Goal: Use online tool/utility: Utilize a website feature to perform a specific function

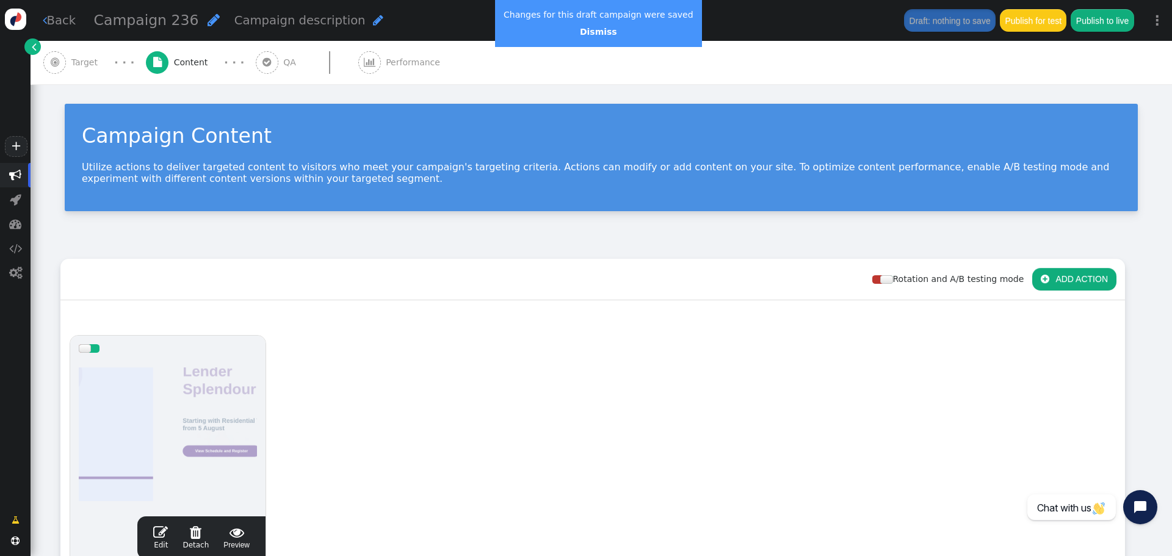
scroll to position [183, 0]
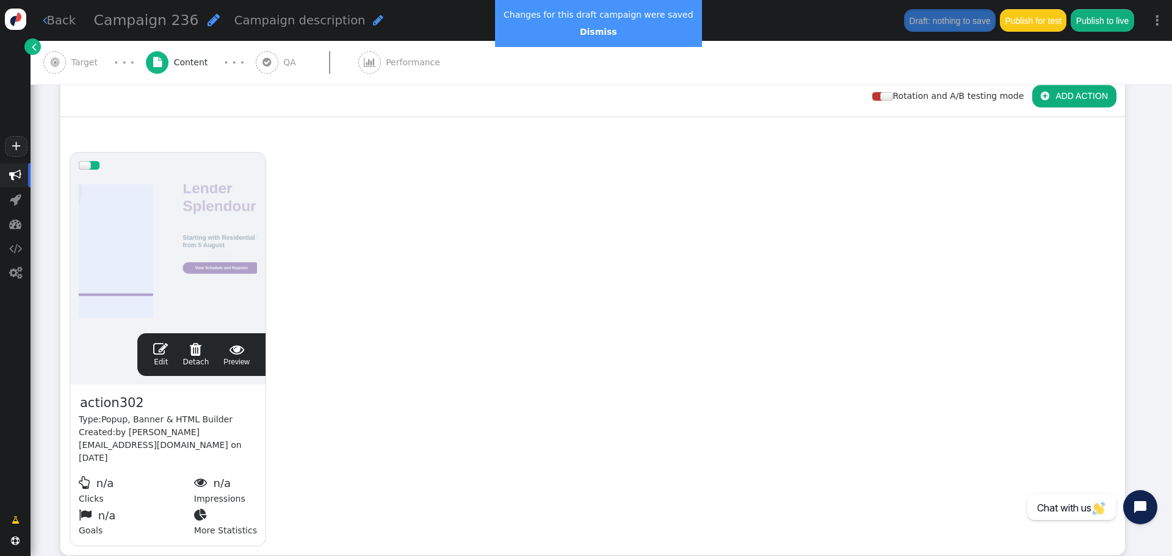
click at [161, 343] on span "" at bounding box center [160, 349] width 15 height 15
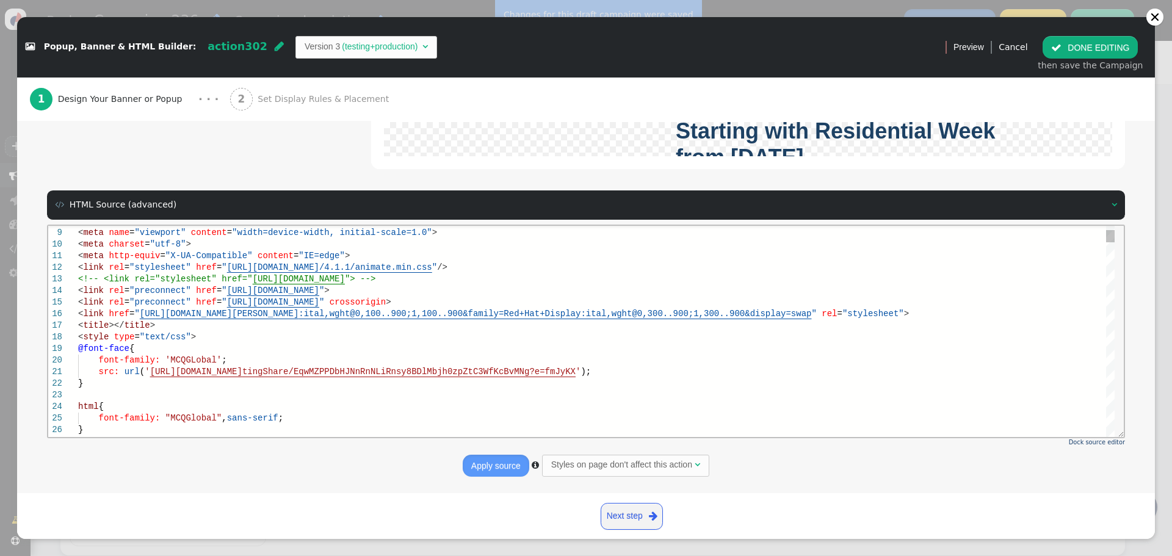
scroll to position [0, 0]
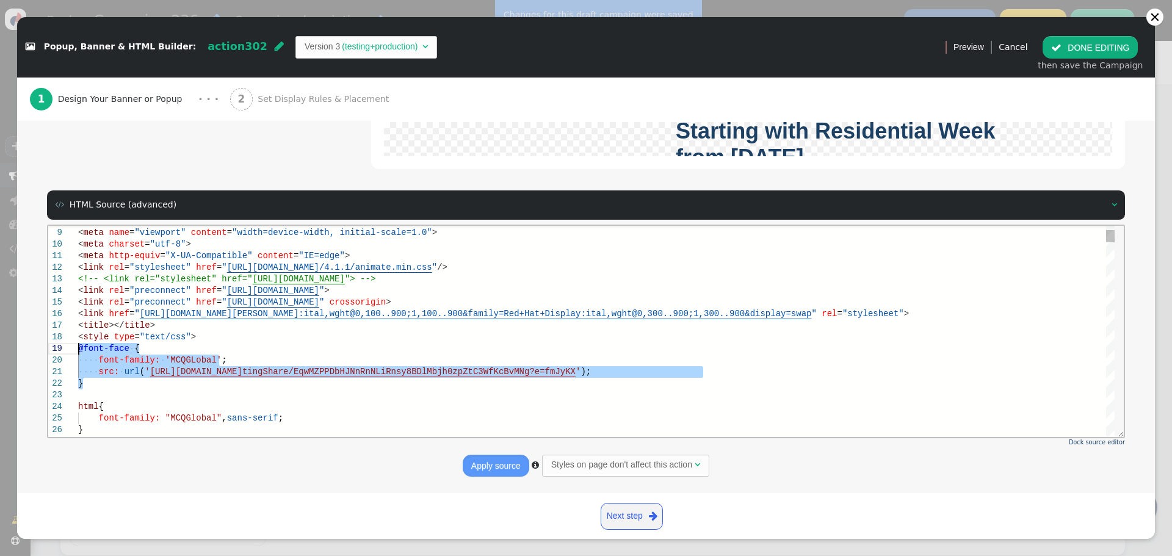
drag, startPoint x: 78, startPoint y: 377, endPoint x: 65, endPoint y: 365, distance: 17.7
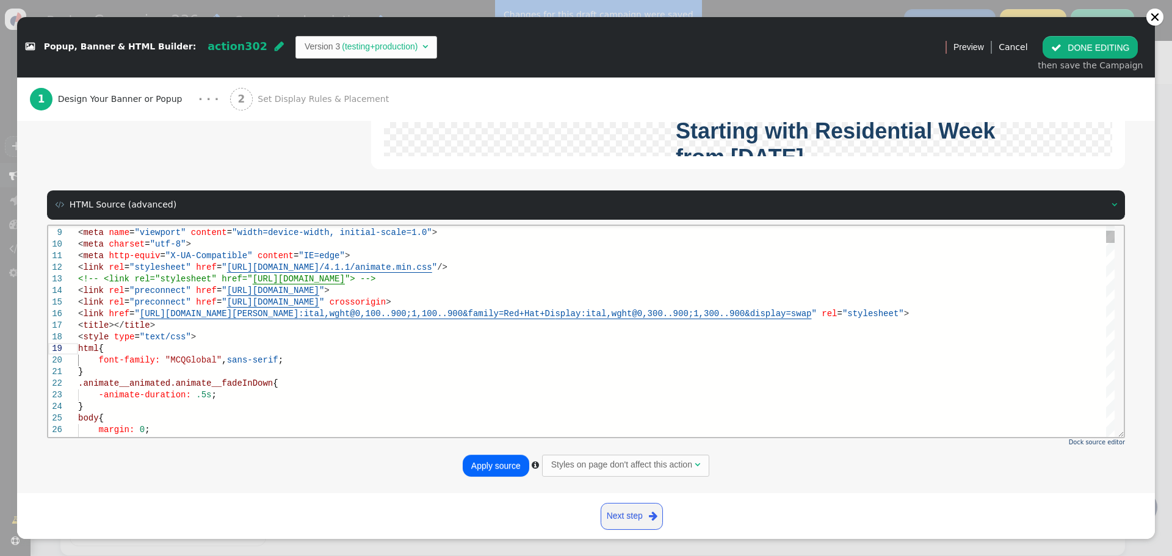
click at [184, 360] on span ""MCQGlobal"" at bounding box center [193, 360] width 56 height 10
click at [179, 364] on span ""NotoSans"" at bounding box center [190, 360] width 51 height 10
click at [367, 367] on div "}" at bounding box center [596, 372] width 1036 height 12
click at [168, 361] on span ""NotoSans"" at bounding box center [190, 360] width 51 height 10
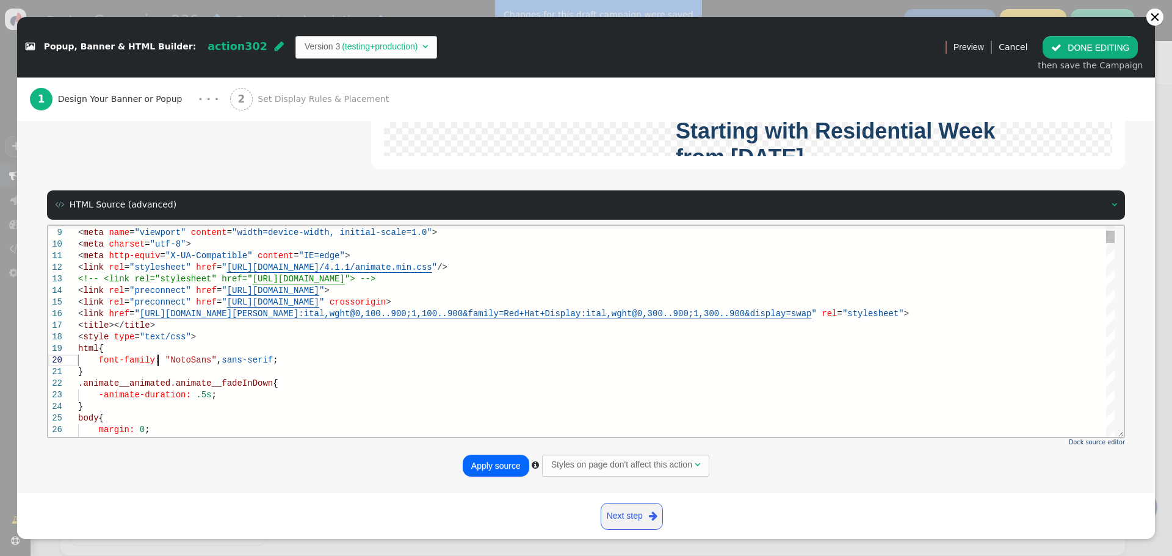
drag, startPoint x: 160, startPoint y: 361, endPoint x: 167, endPoint y: 361, distance: 6.7
drag, startPoint x: 164, startPoint y: 361, endPoint x: 200, endPoint y: 361, distance: 36.0
paste textarea "nimate.css/4.1.1/animate.min.css"/> <!-- <link rel="stylesheet" href="[URL][DOM…"
drag, startPoint x: 165, startPoint y: 360, endPoint x: 251, endPoint y: 375, distance: 87.4
drag, startPoint x: 164, startPoint y: 358, endPoint x: 205, endPoint y: 360, distance: 41.5
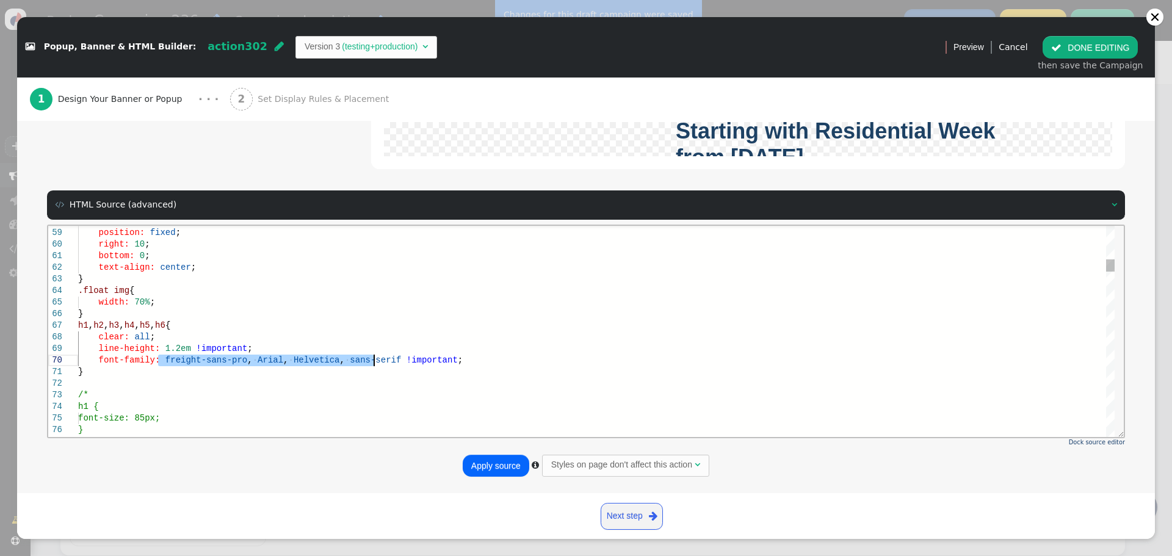
drag, startPoint x: 157, startPoint y: 359, endPoint x: 374, endPoint y: 361, distance: 217.3
click at [316, 370] on div "}" at bounding box center [596, 372] width 1036 height 12
drag, startPoint x: 231, startPoint y: 360, endPoint x: 162, endPoint y: 361, distance: 69.0
paste textarea "[PERSON_NAME] Sans"
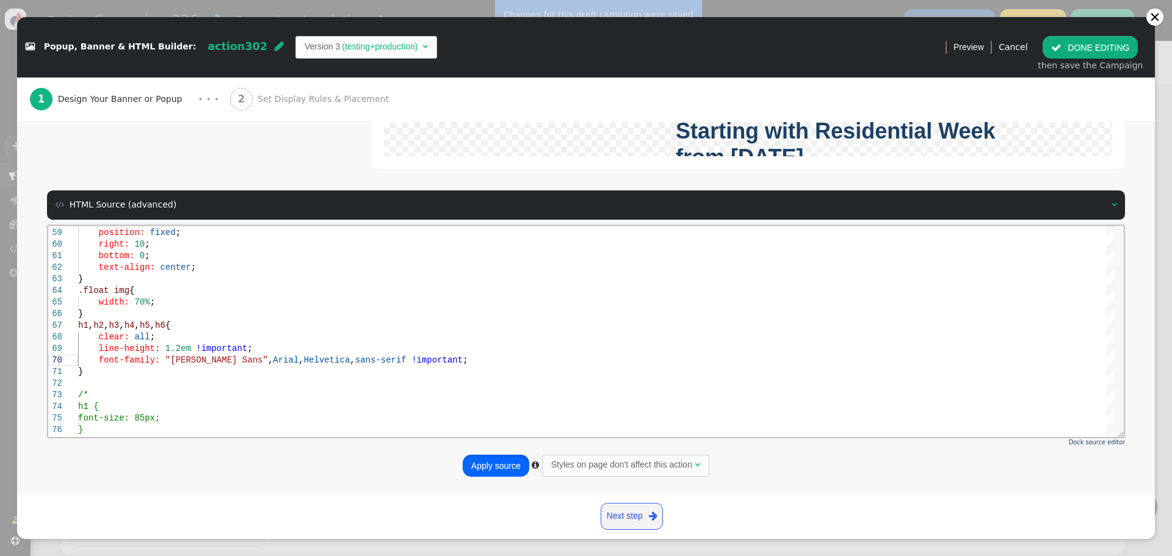
click at [494, 465] on button "Apply source" at bounding box center [496, 466] width 67 height 22
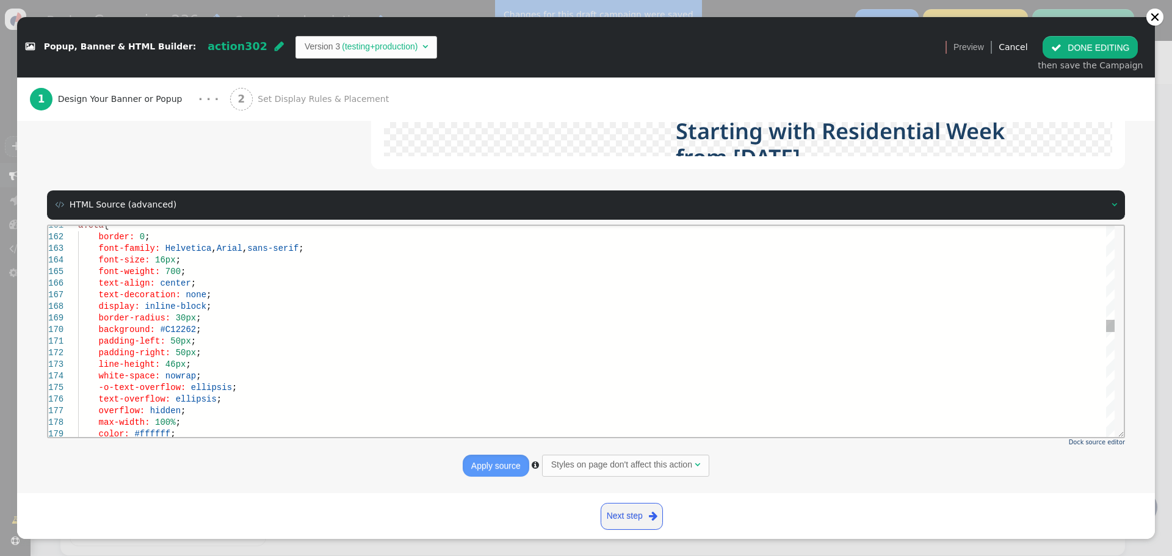
scroll to position [93, 126]
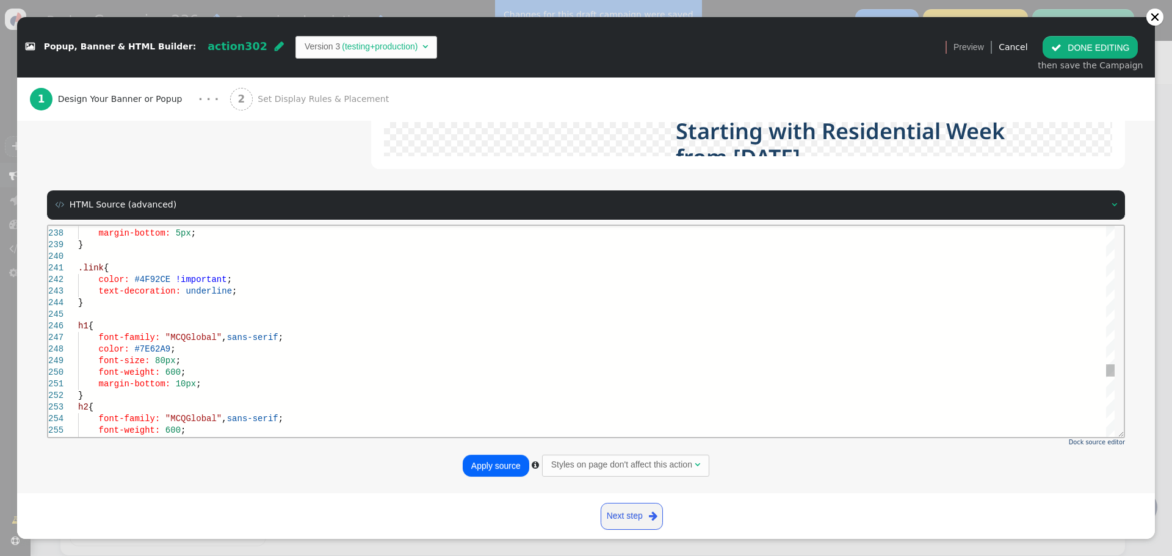
click at [179, 332] on span ""MCQGlobal"" at bounding box center [193, 337] width 56 height 10
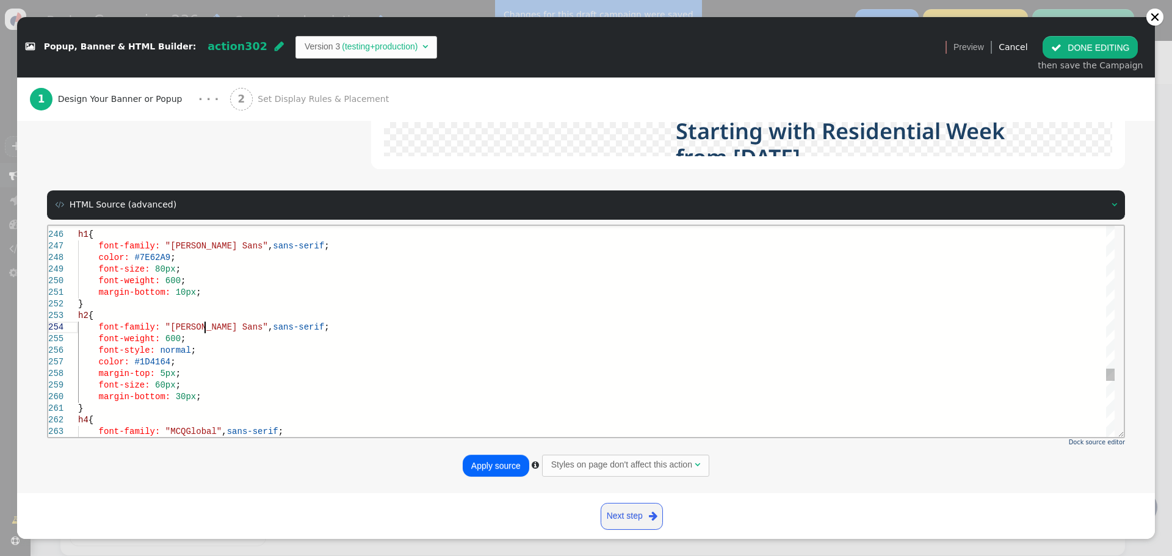
click at [180, 428] on span ""MCQGlobal"" at bounding box center [193, 431] width 56 height 10
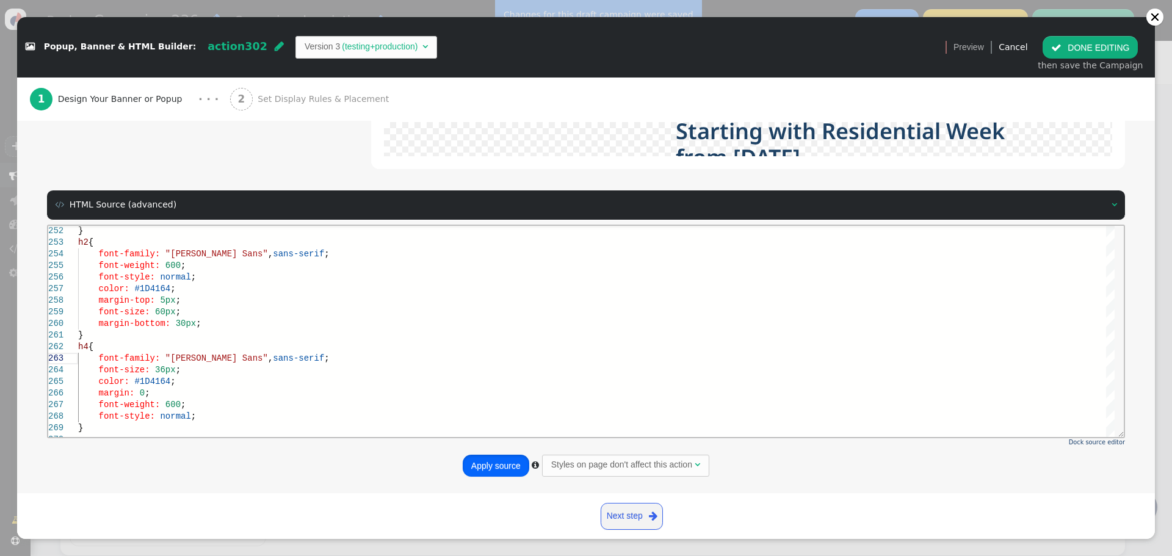
click at [491, 461] on button "Apply source" at bounding box center [496, 466] width 67 height 22
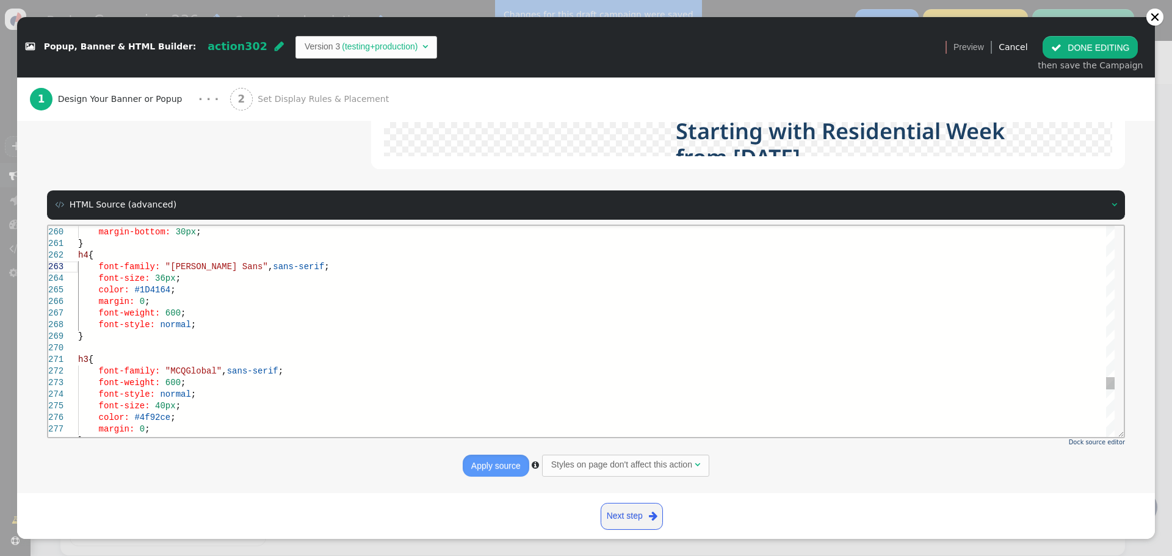
click at [493, 467] on button "Apply source" at bounding box center [496, 466] width 67 height 22
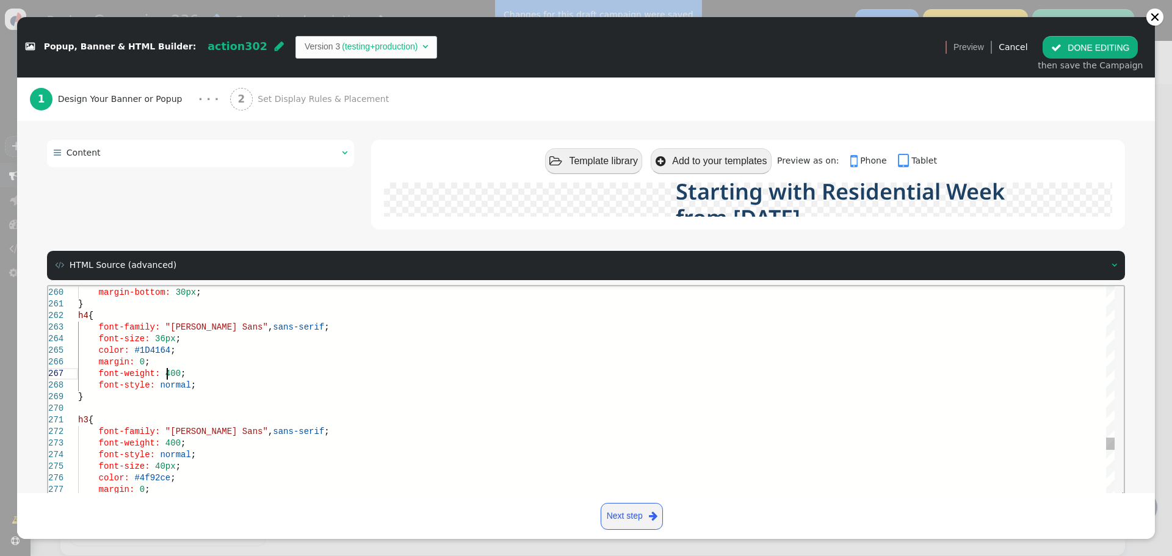
scroll to position [70, 89]
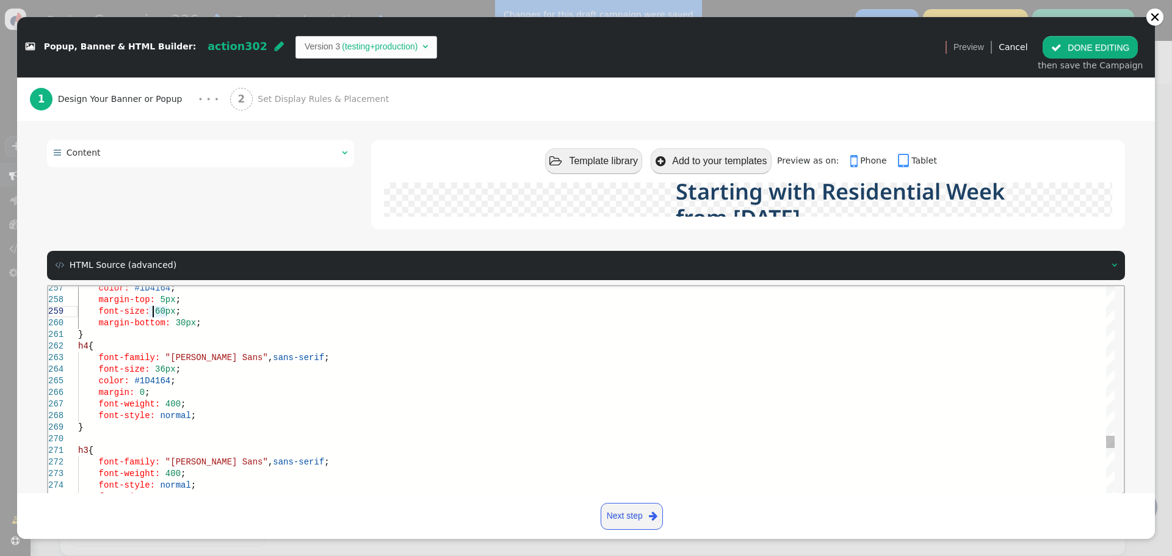
click at [155, 311] on span "60px" at bounding box center [165, 311] width 21 height 10
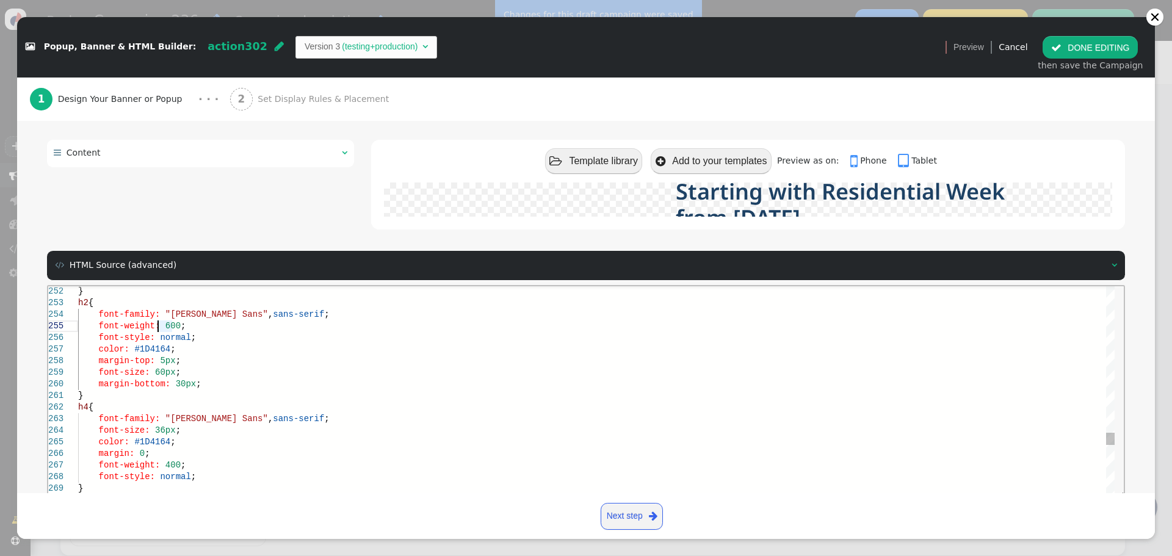
drag, startPoint x: 157, startPoint y: 322, endPoint x: 163, endPoint y: 323, distance: 6.2
click at [163, 323] on span "font-weight: 600 ;" at bounding box center [131, 325] width 107 height 10
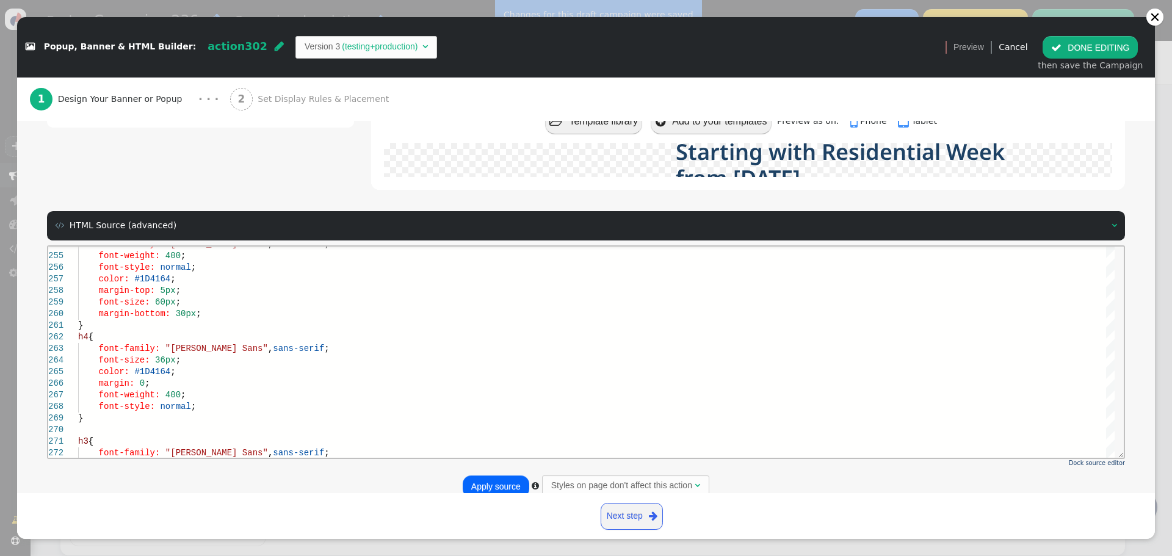
scroll to position [164, 0]
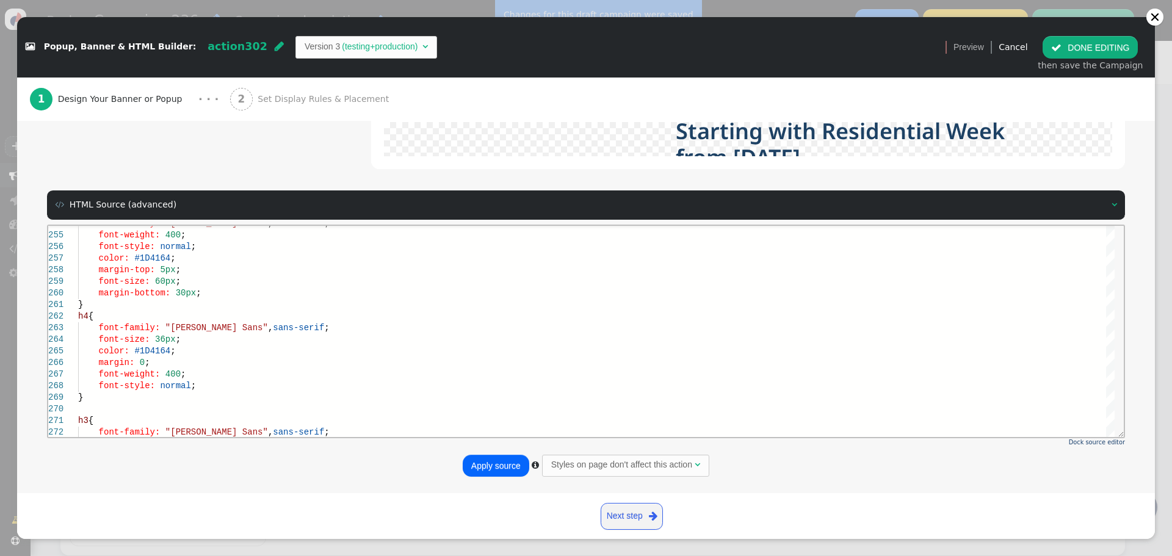
type textarea ".link { color: #4F92CE !important; text-decoration: underline; } h1 { font-fami…"
click at [486, 466] on button "Apply source" at bounding box center [496, 466] width 67 height 22
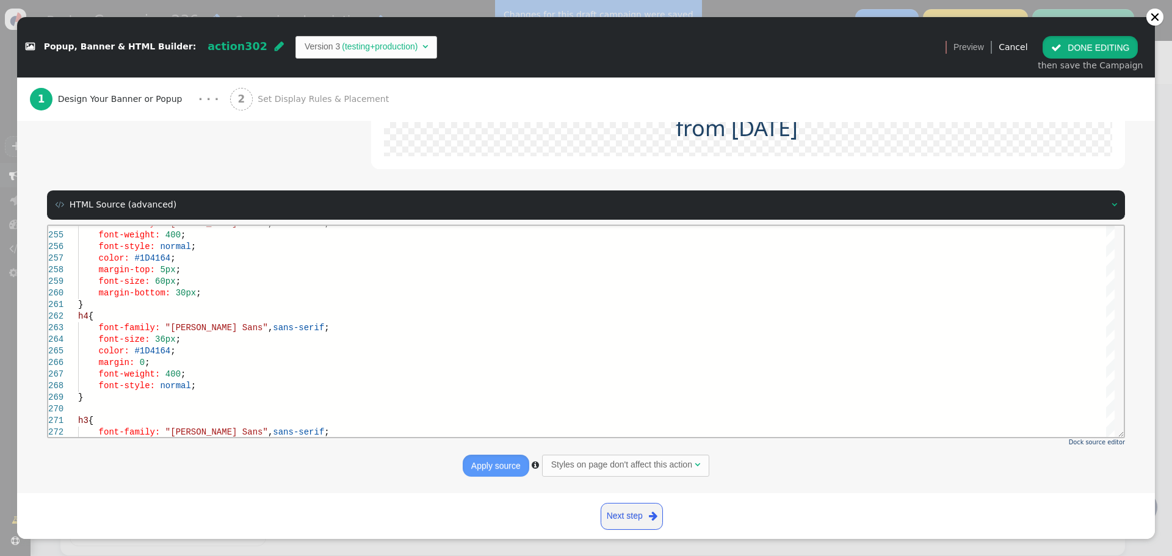
click at [1096, 44] on button " DONE EDITING" at bounding box center [1090, 47] width 95 height 22
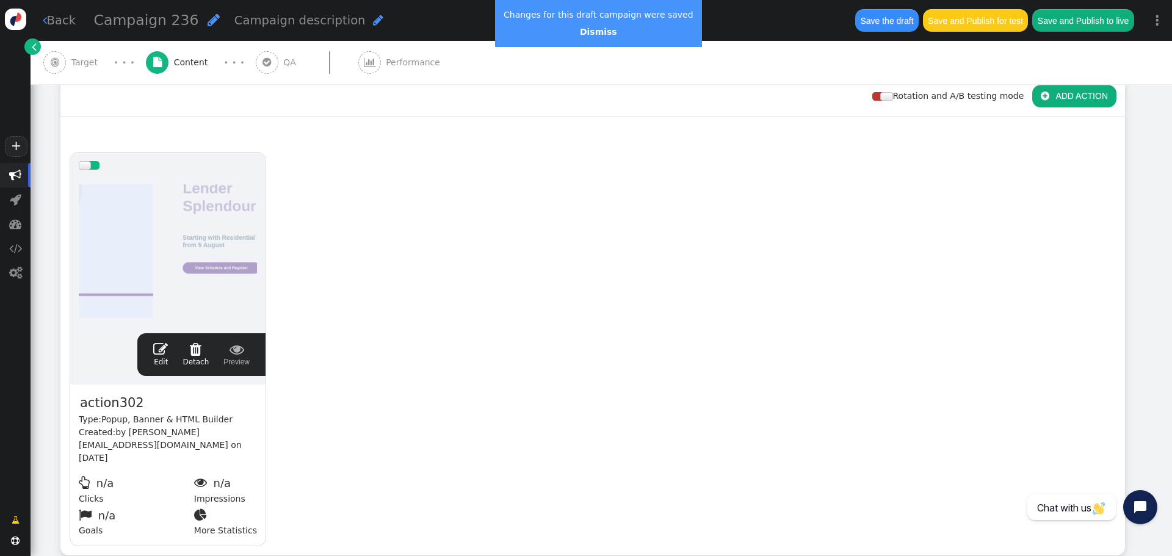
scroll to position [0, 0]
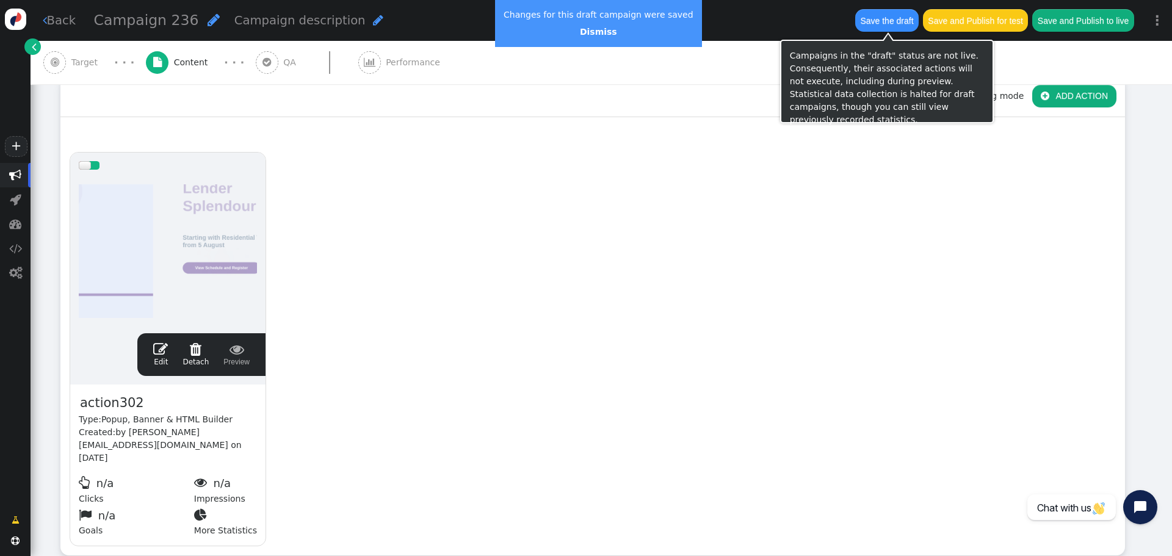
click at [883, 22] on button "Save the draft" at bounding box center [886, 20] width 63 height 22
